Goal: Find specific page/section: Find specific page/section

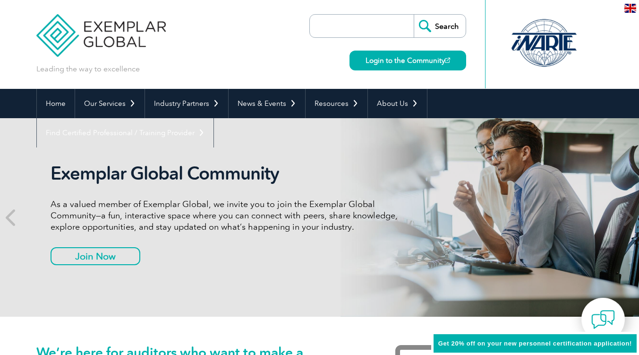
click at [387, 57] on link "Login to the Community" at bounding box center [408, 61] width 117 height 20
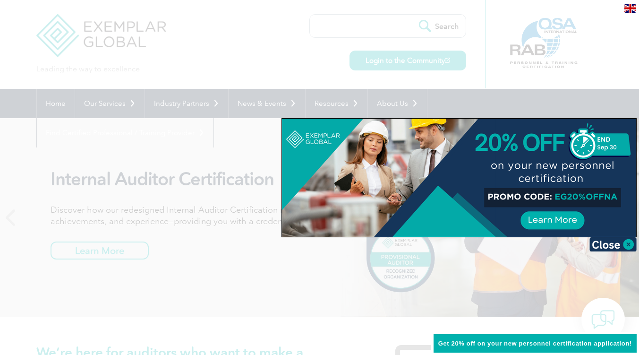
click at [201, 43] on div at bounding box center [319, 177] width 639 height 355
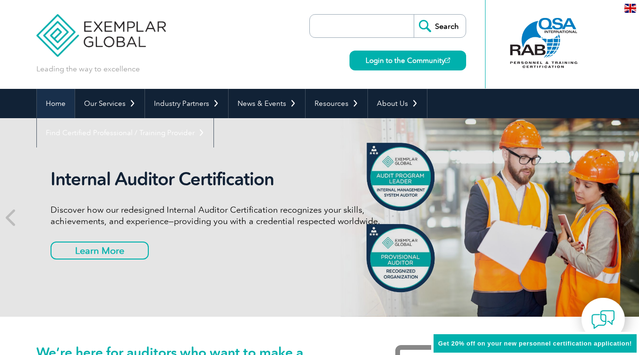
click at [57, 102] on link "Home" at bounding box center [56, 103] width 38 height 29
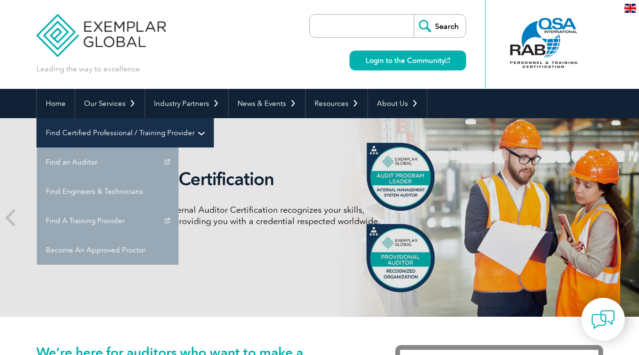
click at [214, 118] on link "Find Certified Professional / Training Provider" at bounding box center [125, 132] width 177 height 29
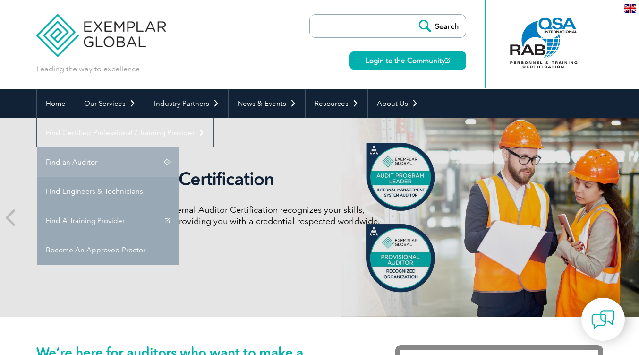
click at [179, 147] on link "Find an Auditor" at bounding box center [108, 161] width 142 height 29
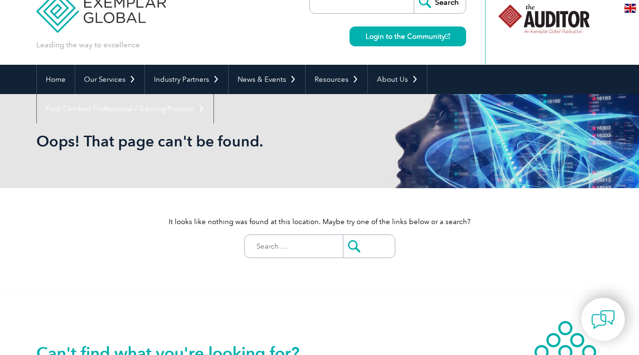
scroll to position [24, 0]
